Goal: Task Accomplishment & Management: Complete application form

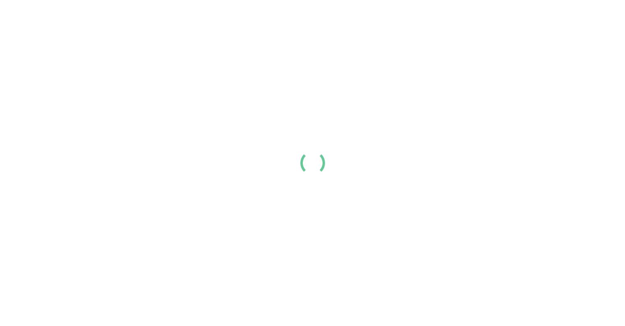
scroll to position [36, 0]
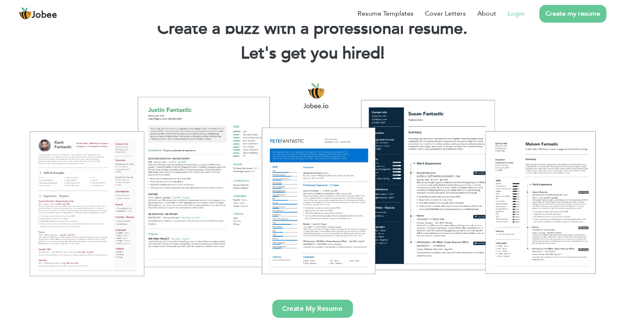
click at [517, 11] on link "Login" at bounding box center [516, 14] width 17 height 10
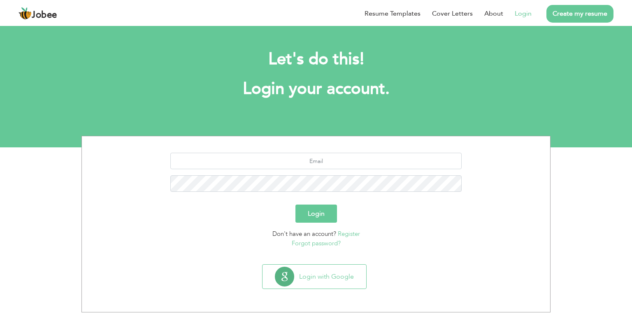
click at [350, 233] on link "Register" at bounding box center [349, 234] width 22 height 8
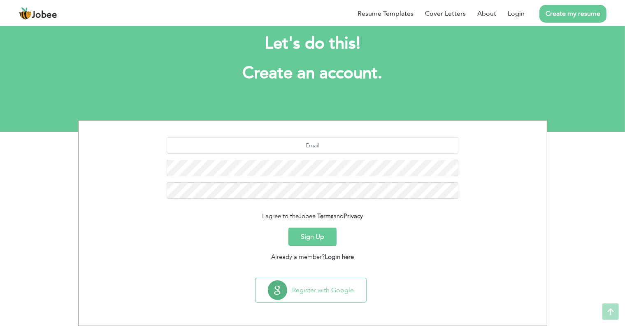
scroll to position [16, 0]
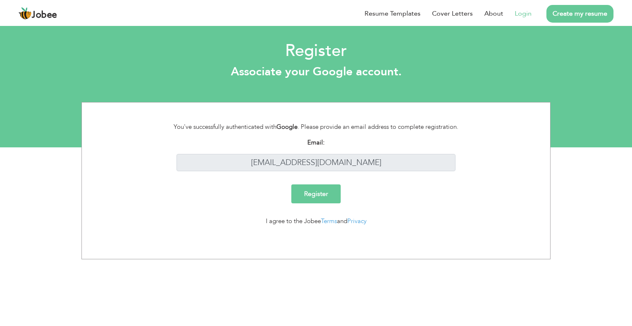
click at [317, 197] on input "Register" at bounding box center [315, 193] width 49 height 19
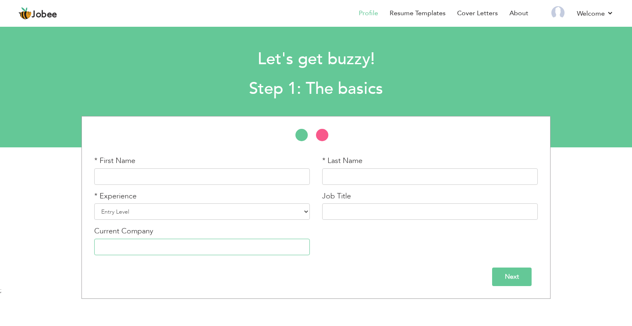
click at [198, 246] on input "text" at bounding box center [202, 247] width 216 height 16
click at [196, 177] on input "text" at bounding box center [202, 176] width 216 height 16
type input "[PERSON_NAME]"
click at [352, 179] on input "text" at bounding box center [430, 176] width 216 height 16
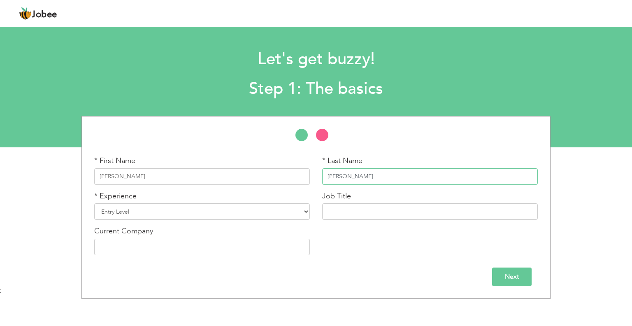
type input "[PERSON_NAME]"
click at [379, 235] on div "* First Name [PERSON_NAME] * Last Name [GEOGRAPHIC_DATA] * Experience Entry Lev…" at bounding box center [316, 209] width 456 height 106
click at [511, 272] on input "Next" at bounding box center [511, 276] width 39 height 19
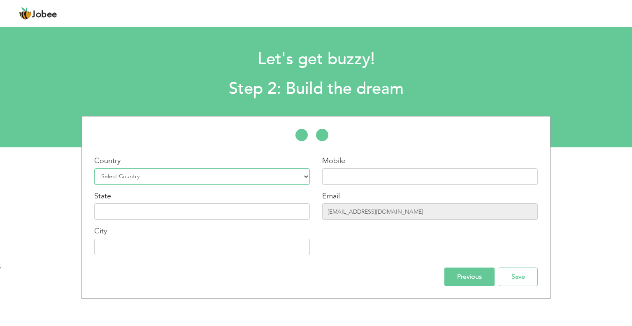
click at [213, 175] on select "Select Country [GEOGRAPHIC_DATA] [GEOGRAPHIC_DATA] [GEOGRAPHIC_DATA] [US_STATE]…" at bounding box center [202, 176] width 216 height 16
select select "166"
click at [94, 168] on select "Select Country [GEOGRAPHIC_DATA] [GEOGRAPHIC_DATA] [GEOGRAPHIC_DATA] [US_STATE]…" at bounding box center [202, 176] width 216 height 16
click at [219, 215] on input "text" at bounding box center [202, 211] width 216 height 16
type input "[GEOGRAPHIC_DATA]"
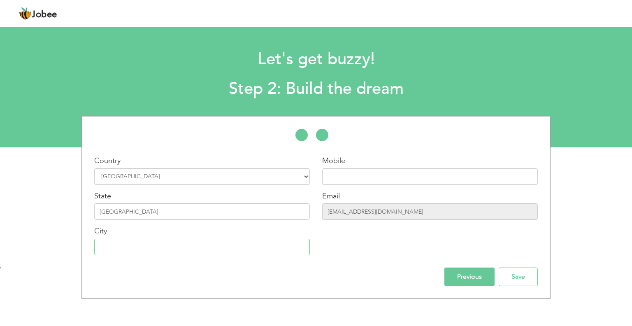
click at [198, 244] on input "text" at bounding box center [202, 247] width 216 height 16
type input "Sargodha"
click at [339, 171] on input "text" at bounding box center [430, 176] width 216 height 16
type input "92300 6045435"
click at [441, 145] on div at bounding box center [316, 139] width 468 height 21
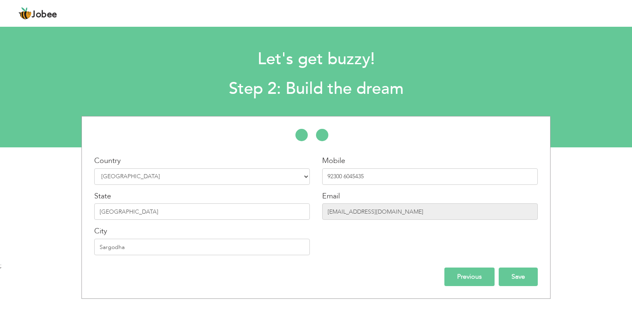
click at [520, 279] on input "Save" at bounding box center [518, 276] width 39 height 19
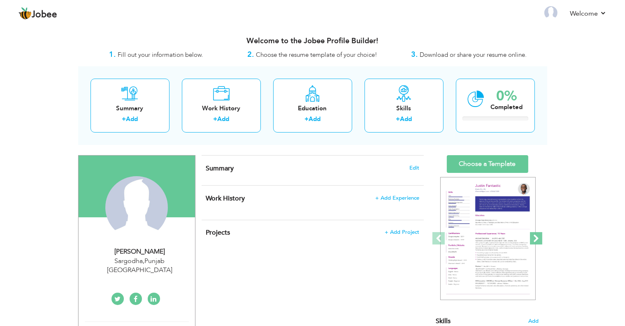
click at [542, 242] on span at bounding box center [536, 238] width 12 height 12
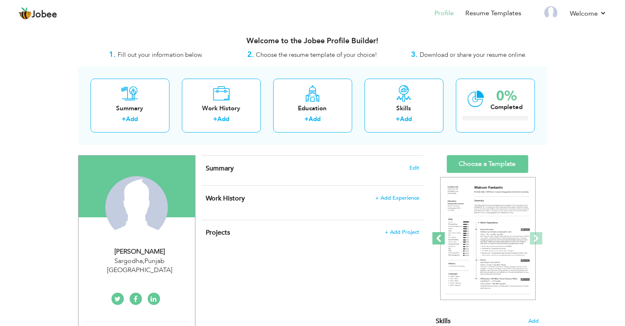
click at [437, 241] on span at bounding box center [438, 238] width 12 height 12
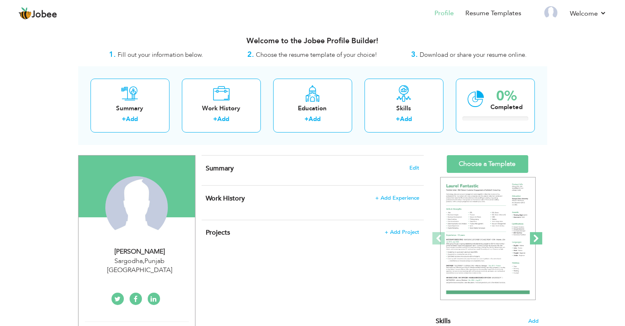
click at [539, 239] on span at bounding box center [536, 238] width 12 height 12
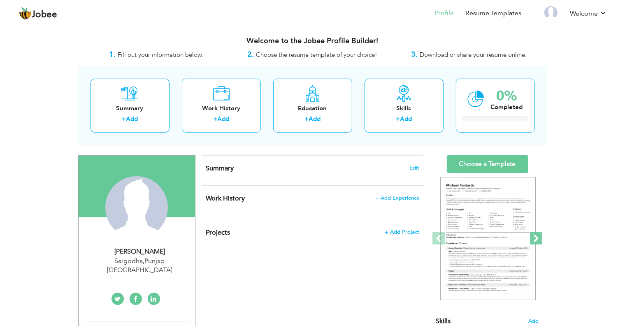
click at [539, 239] on span at bounding box center [536, 238] width 12 height 12
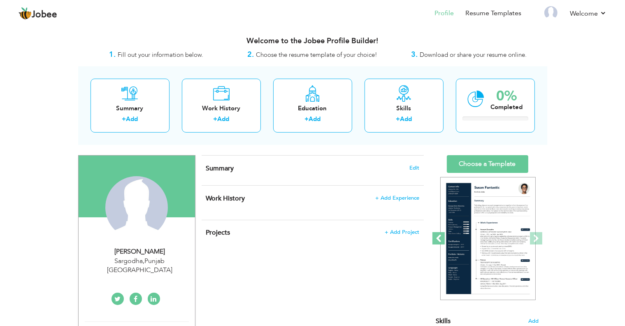
click at [440, 240] on span at bounding box center [438, 238] width 12 height 12
click at [439, 241] on span at bounding box center [438, 238] width 12 height 12
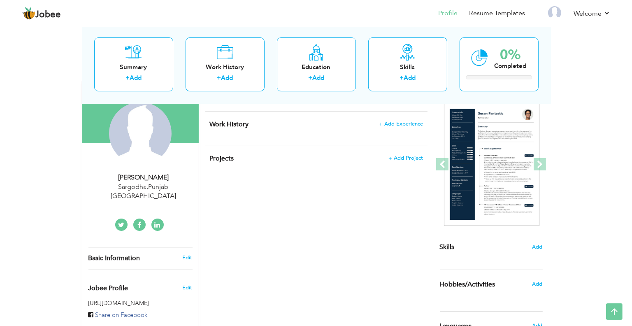
scroll to position [3, 0]
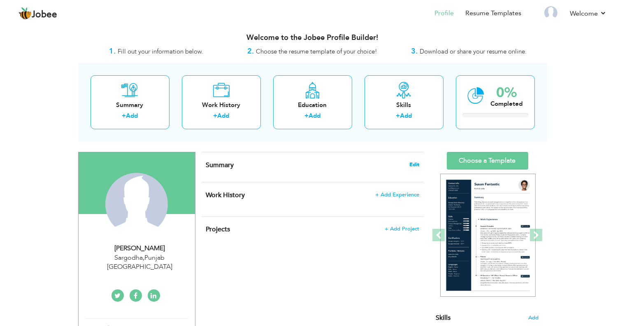
click at [412, 162] on span "Edit" at bounding box center [414, 165] width 10 height 6
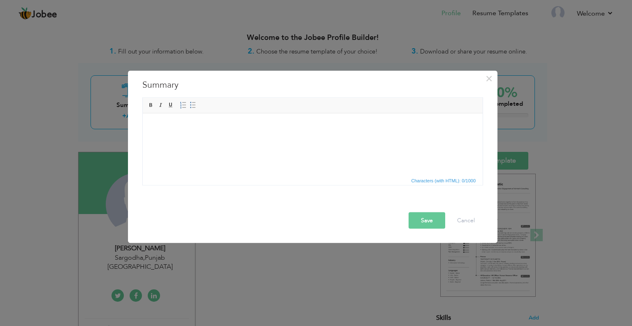
paste body
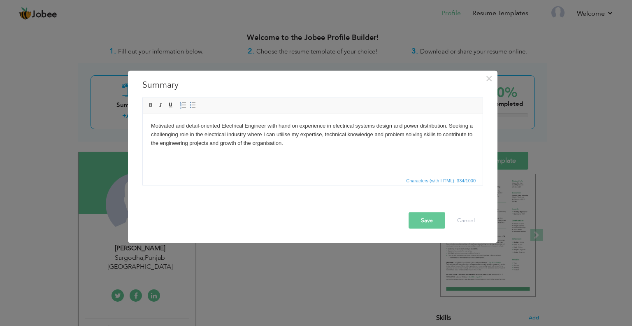
click at [419, 220] on button "Save" at bounding box center [427, 220] width 37 height 16
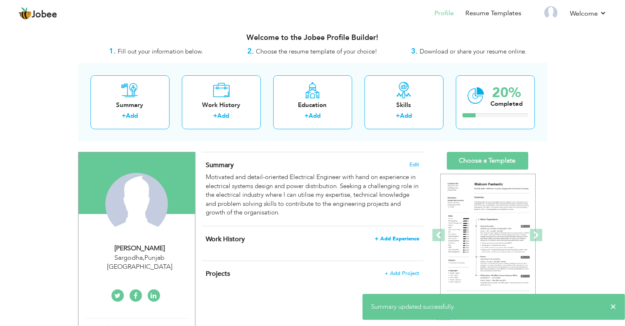
click at [392, 236] on span "+ Add Experience" at bounding box center [397, 239] width 44 height 6
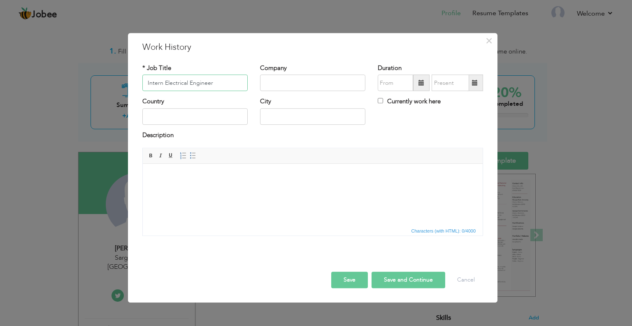
type input "Intern Electrical Engineer"
click at [278, 90] on input "text" at bounding box center [312, 83] width 105 height 16
click at [334, 84] on input "Faislabad Electric Supply Company, FESCO" at bounding box center [312, 83] width 105 height 16
click at [355, 83] on input "Faislabad Electric Supply Company, (FESCO" at bounding box center [312, 83] width 105 height 16
type input "Faislabad Electric Supply Company (FESCO)"
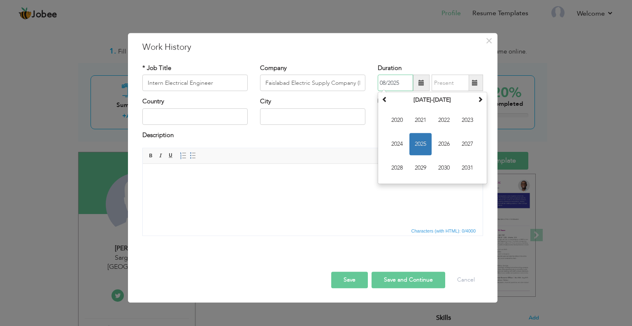
click at [407, 85] on input "08/2025" at bounding box center [395, 83] width 35 height 16
click at [404, 135] on span "2024" at bounding box center [397, 144] width 22 height 22
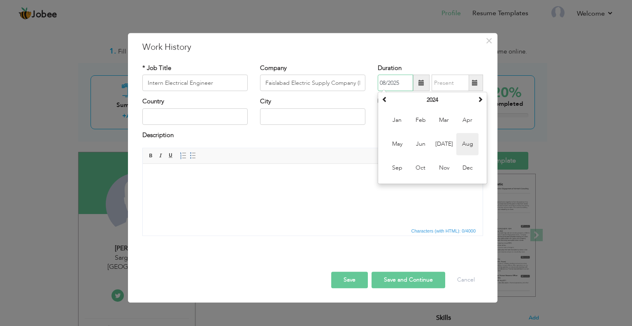
click at [475, 136] on span "Aug" at bounding box center [467, 144] width 22 height 22
type input "08/2024"
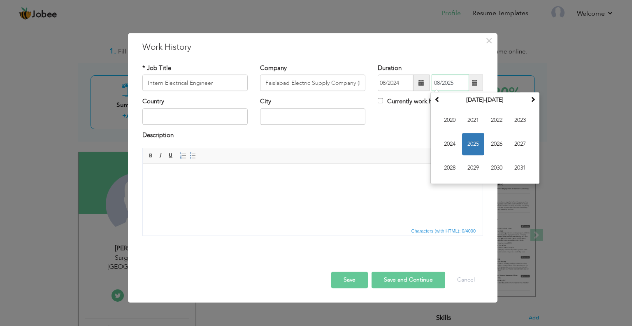
click at [444, 76] on input "08/2025" at bounding box center [450, 83] width 37 height 16
click at [469, 139] on span "2025" at bounding box center [473, 144] width 22 height 22
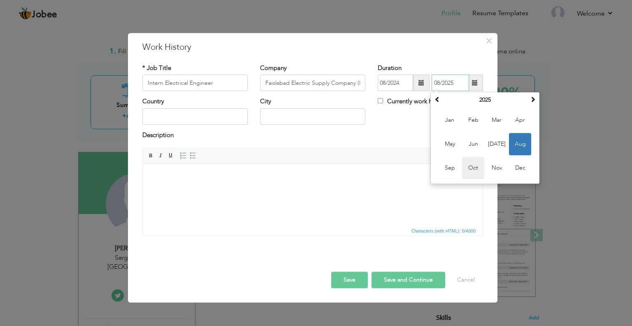
click at [474, 167] on span "Oct" at bounding box center [473, 168] width 22 height 22
type input "10/2025"
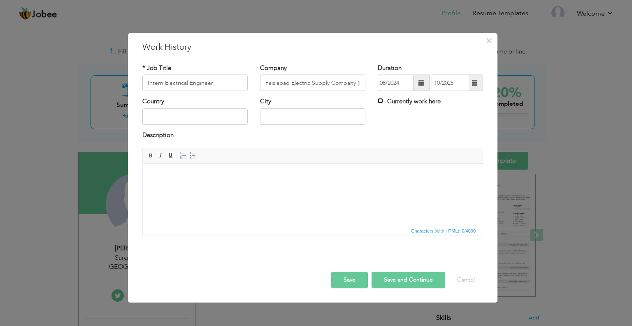
click at [380, 100] on input "Currently work here" at bounding box center [380, 100] width 5 height 5
checkbox input "true"
click at [380, 100] on input "Currently work here" at bounding box center [380, 100] width 5 height 5
checkbox input "false"
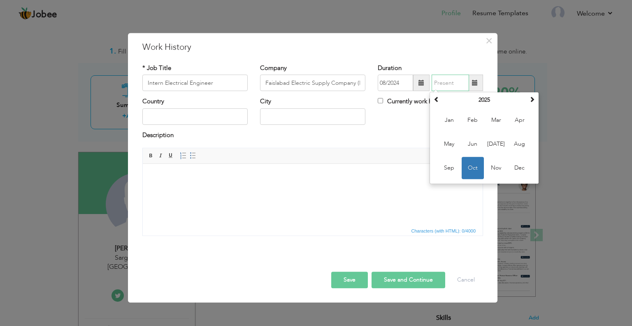
click at [454, 78] on input "text" at bounding box center [450, 83] width 37 height 16
click at [437, 99] on span at bounding box center [437, 100] width 6 height 6
click at [475, 161] on span "Oct" at bounding box center [473, 168] width 22 height 22
type input "10/2024"
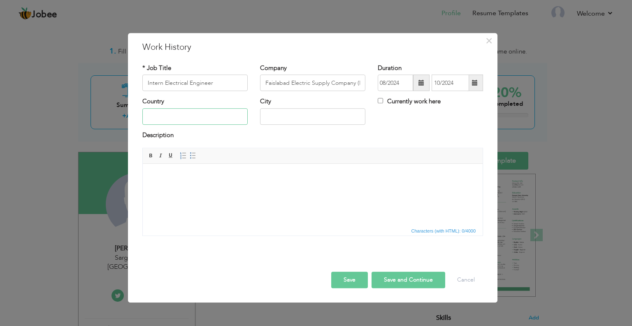
click at [216, 118] on input "text" at bounding box center [194, 116] width 105 height 16
type input "p"
type input "[GEOGRAPHIC_DATA]"
click at [284, 123] on input "text" at bounding box center [312, 116] width 105 height 16
type input "Sargodha"
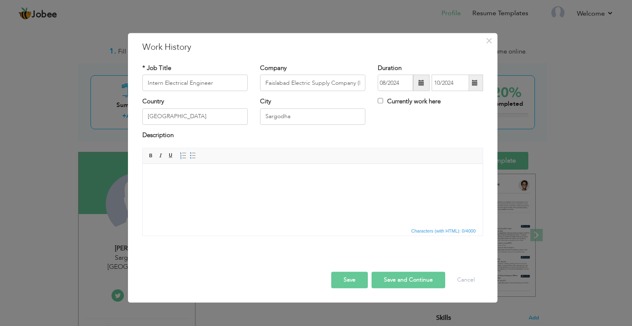
click at [238, 183] on html at bounding box center [313, 176] width 340 height 25
